Goal: Navigation & Orientation: Understand site structure

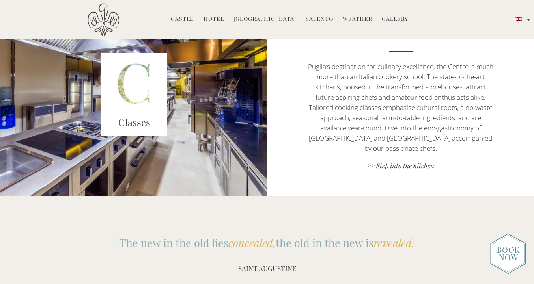
scroll to position [769, 0]
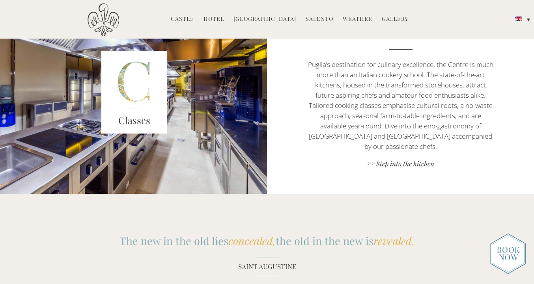
click at [217, 15] on li "Hotel Castello Rooms Masseria Restaurant Experiences Weddings Directions Press" at bounding box center [214, 19] width 28 height 17
click at [218, 18] on link "Hotel" at bounding box center [213, 19] width 21 height 9
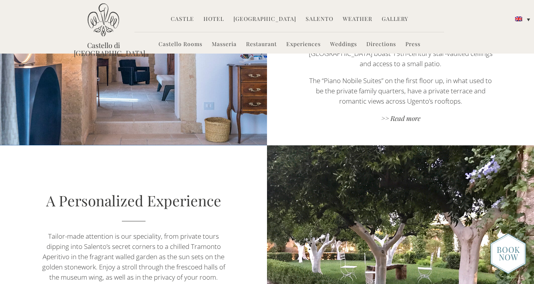
scroll to position [514, 0]
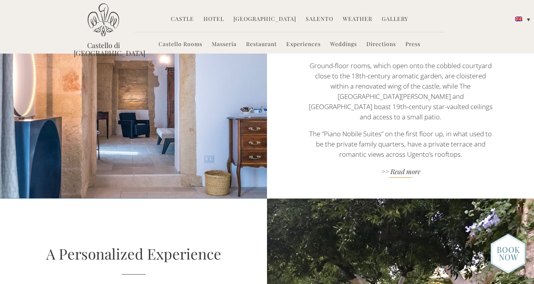
click at [405, 167] on link ">> Read more" at bounding box center [400, 172] width 187 height 11
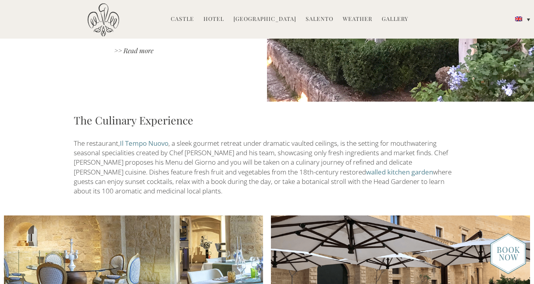
scroll to position [818, 0]
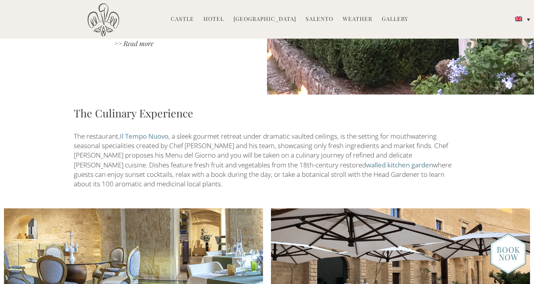
click at [150, 132] on link "Il Tempo Nuovo" at bounding box center [144, 136] width 49 height 9
click at [268, 19] on link "[GEOGRAPHIC_DATA]" at bounding box center [264, 19] width 63 height 9
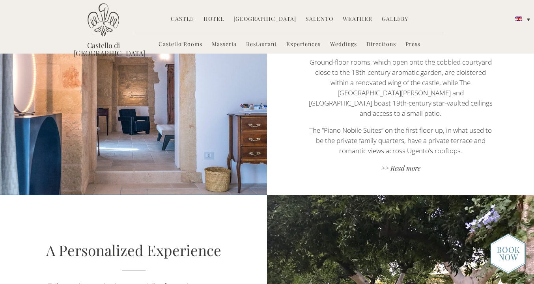
scroll to position [506, 0]
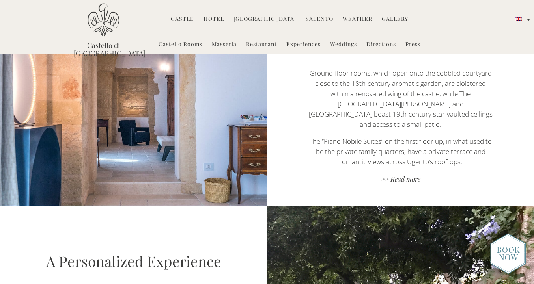
click at [192, 19] on link "Castle" at bounding box center [182, 19] width 23 height 9
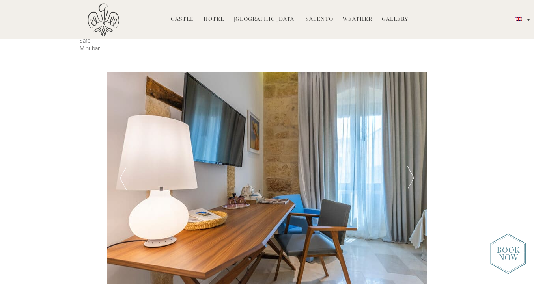
scroll to position [247, 0]
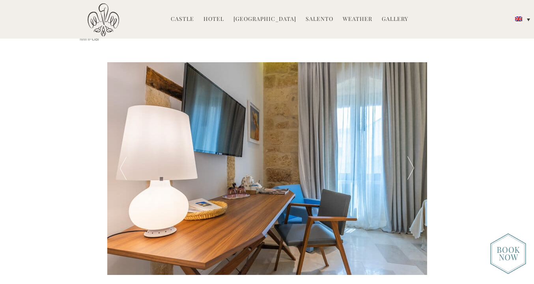
click at [407, 172] on div at bounding box center [411, 168] width 32 height 213
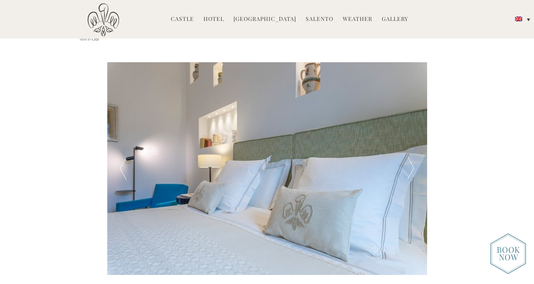
click at [408, 172] on div at bounding box center [411, 168] width 32 height 213
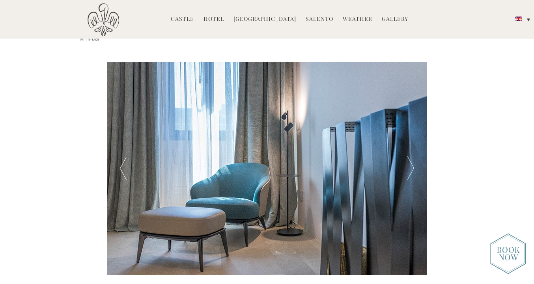
click at [408, 172] on div at bounding box center [411, 168] width 32 height 213
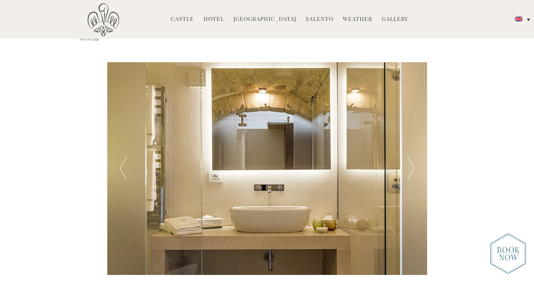
click at [408, 173] on div at bounding box center [411, 168] width 32 height 213
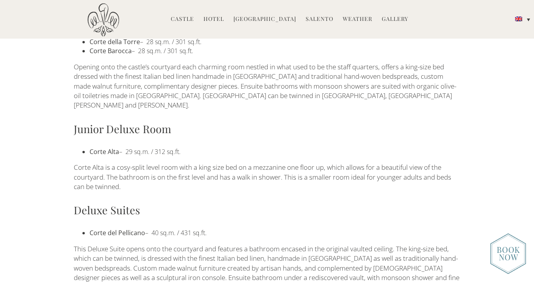
scroll to position [567, 0]
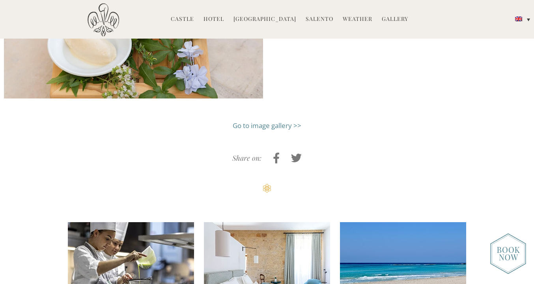
scroll to position [1400, 0]
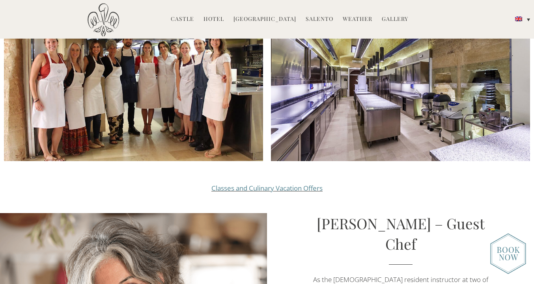
scroll to position [860, 0]
